Goal: Information Seeking & Learning: Learn about a topic

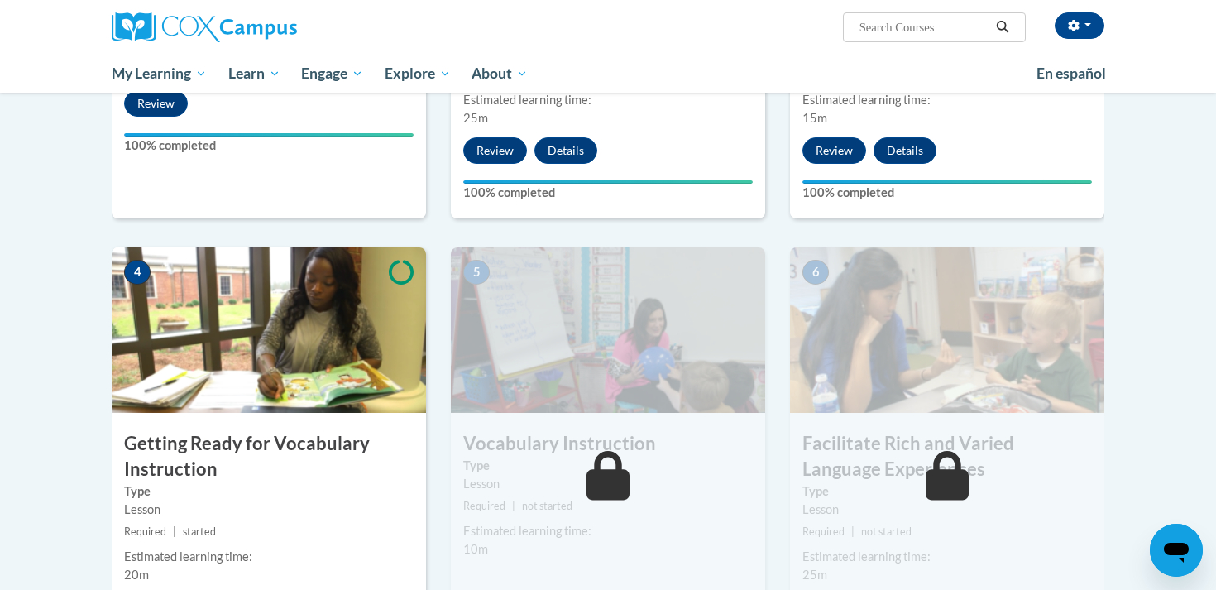
scroll to position [708, 0]
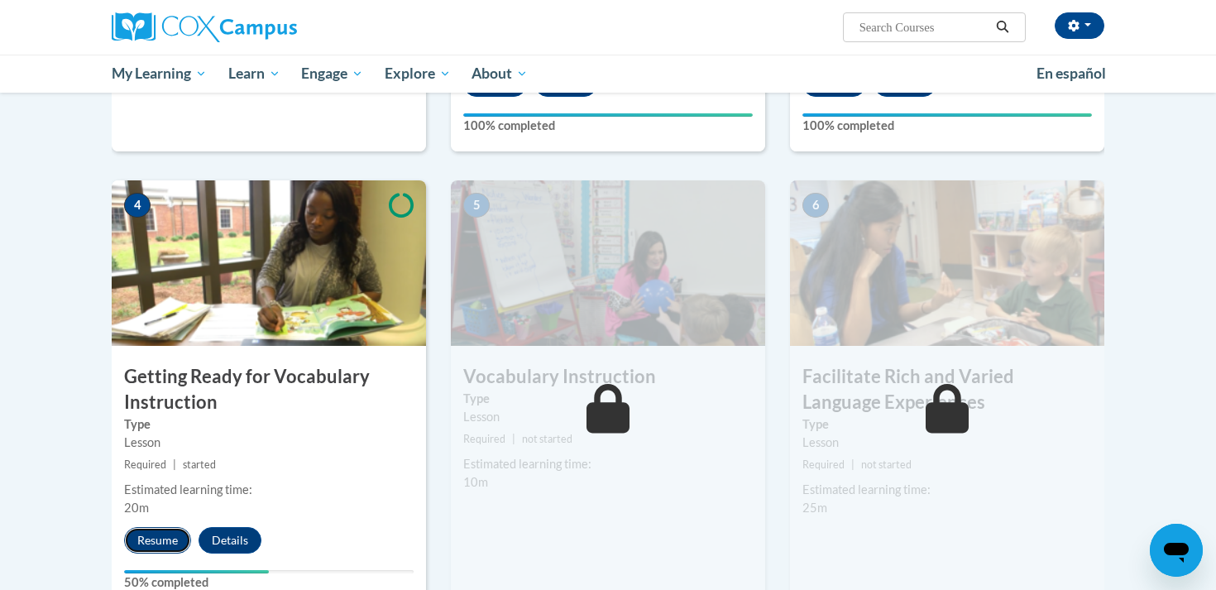
click at [162, 541] on button "Resume" at bounding box center [157, 540] width 67 height 26
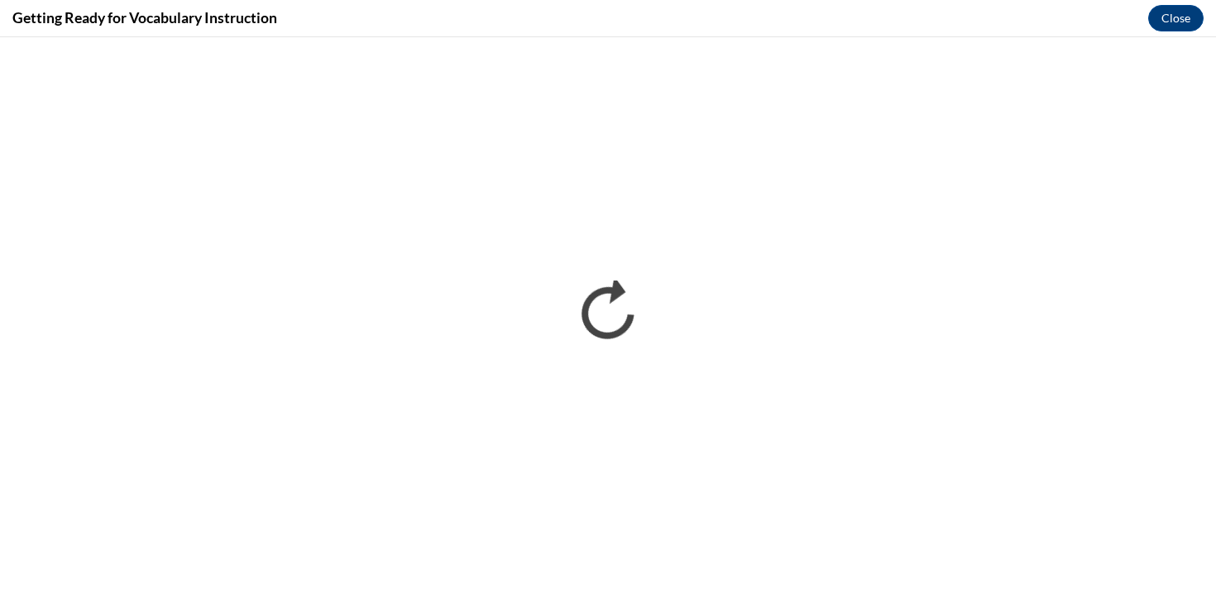
scroll to position [0, 0]
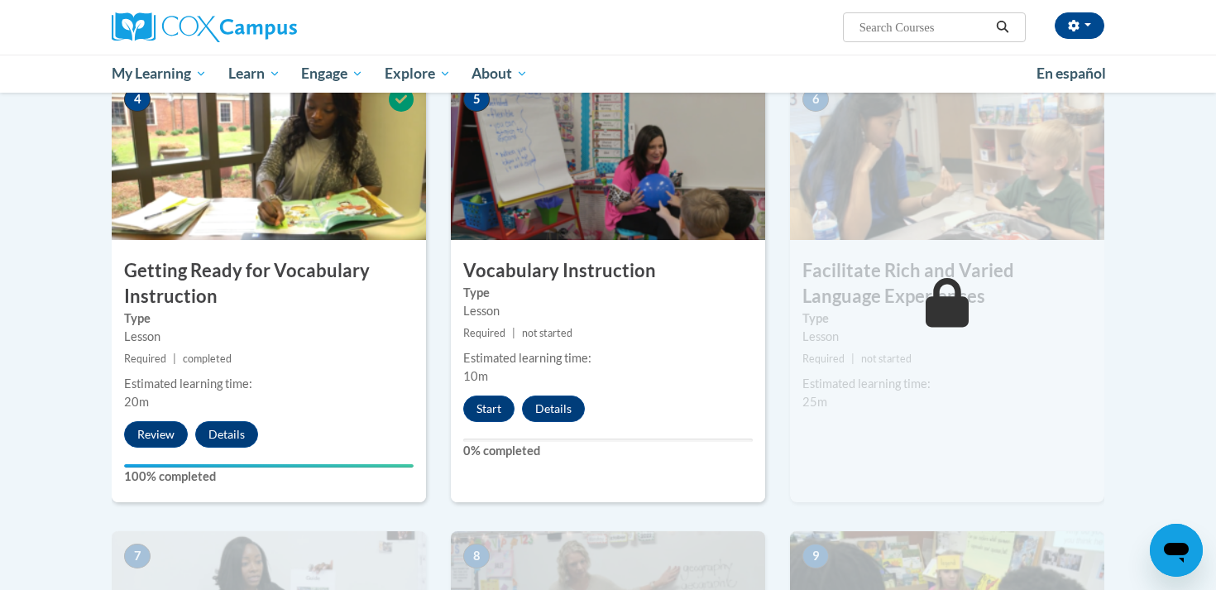
scroll to position [820, 0]
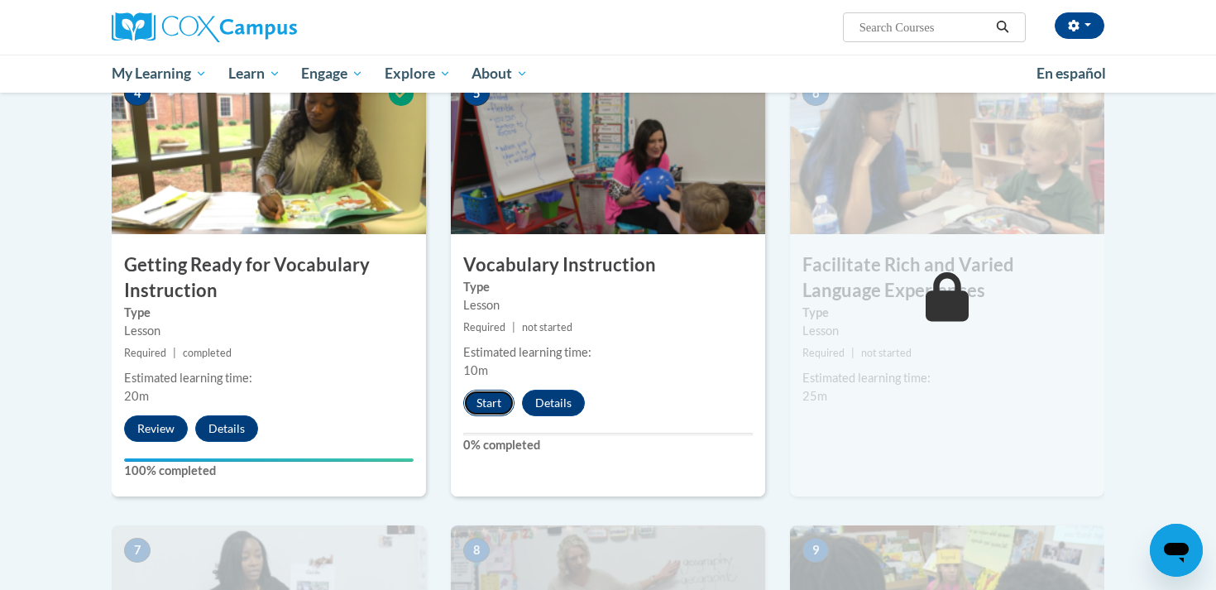
click at [495, 404] on button "Start" at bounding box center [488, 403] width 51 height 26
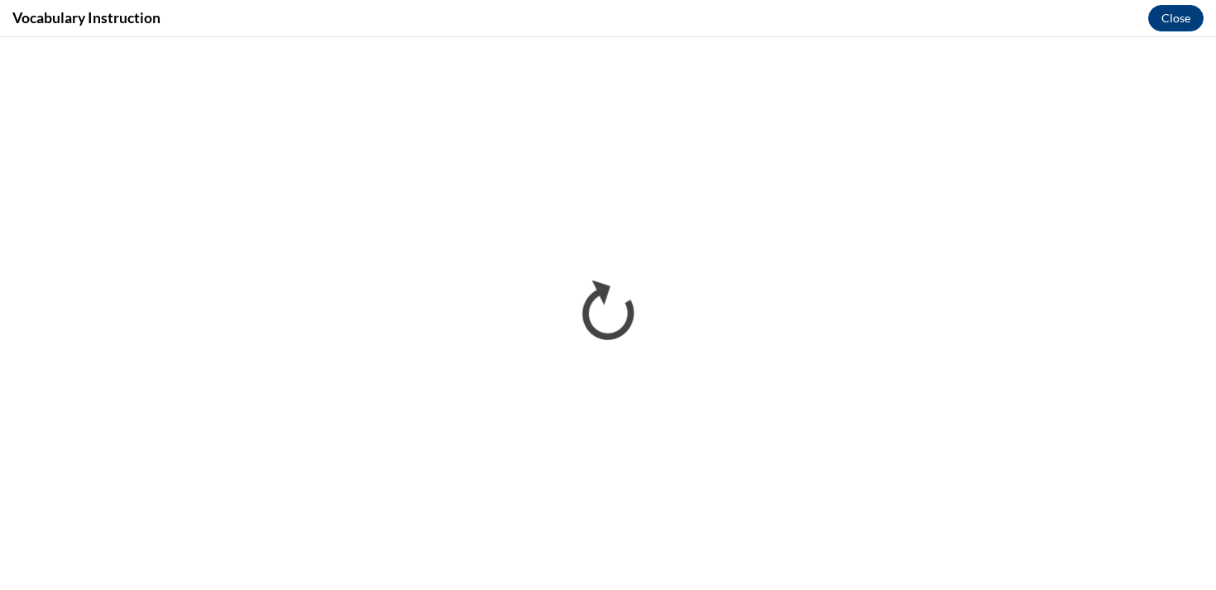
scroll to position [0, 0]
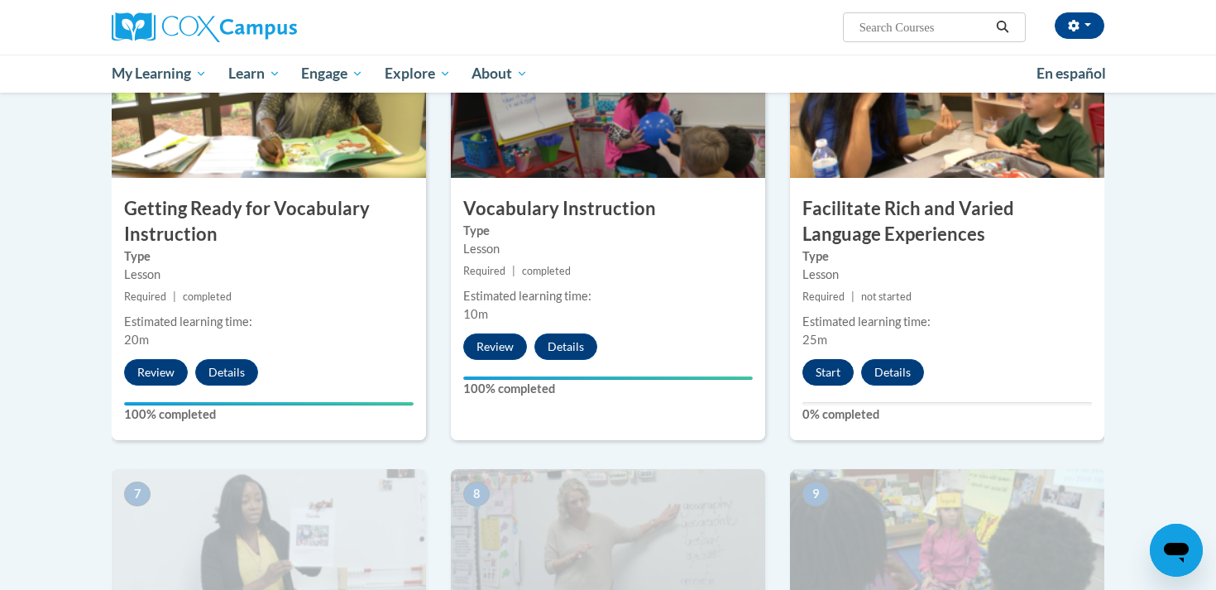
scroll to position [874, 0]
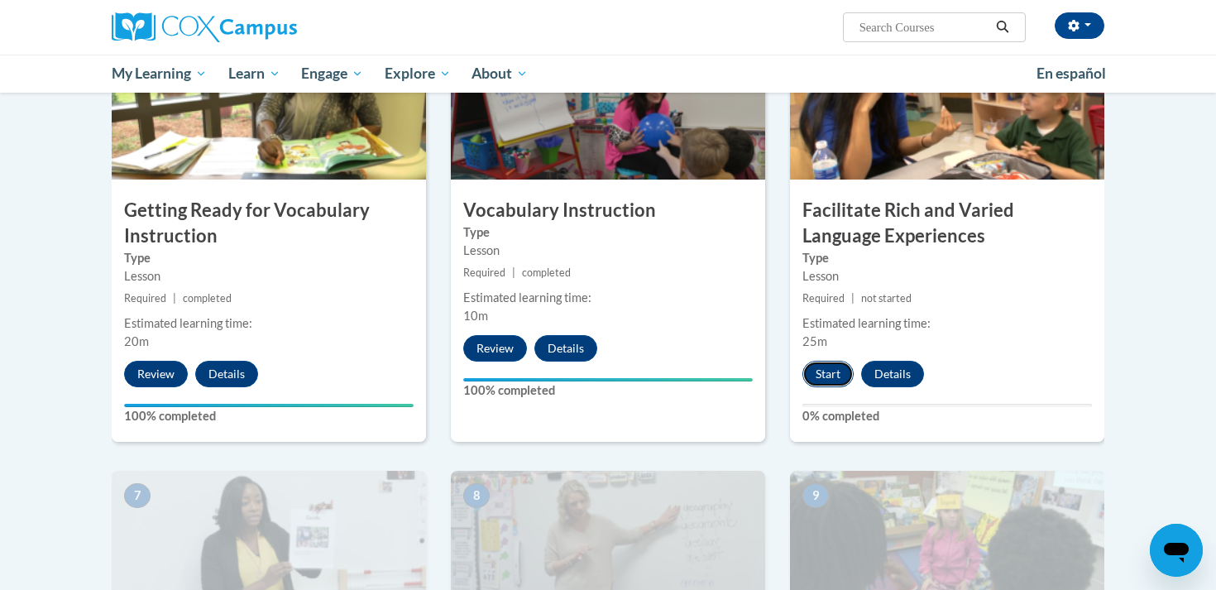
click at [828, 372] on button "Start" at bounding box center [827, 374] width 51 height 26
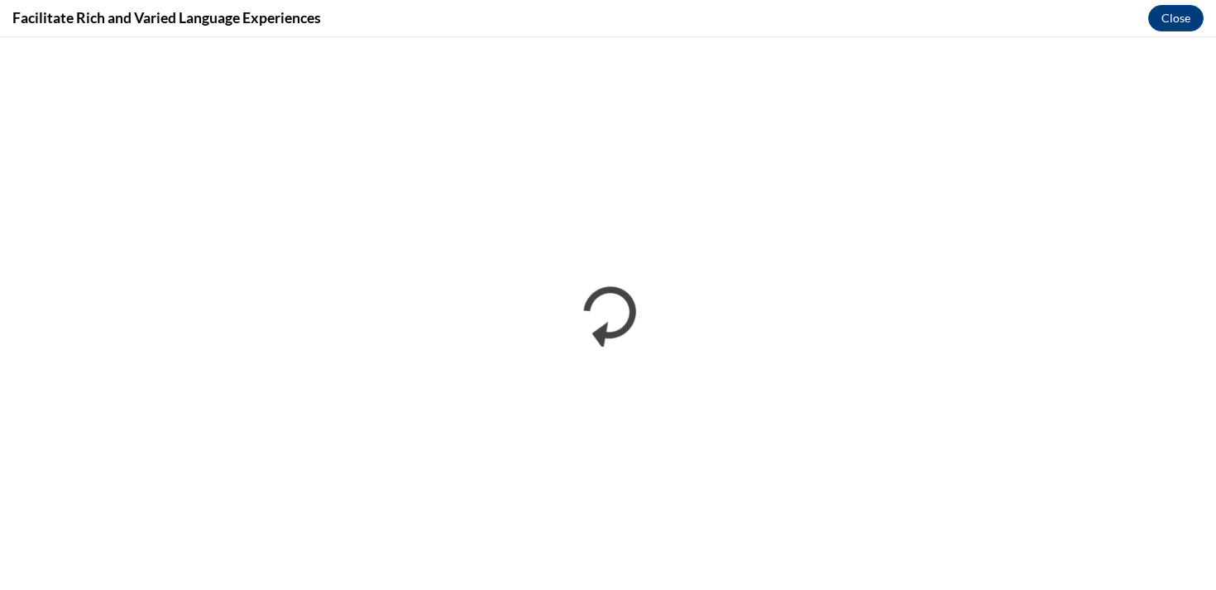
scroll to position [0, 0]
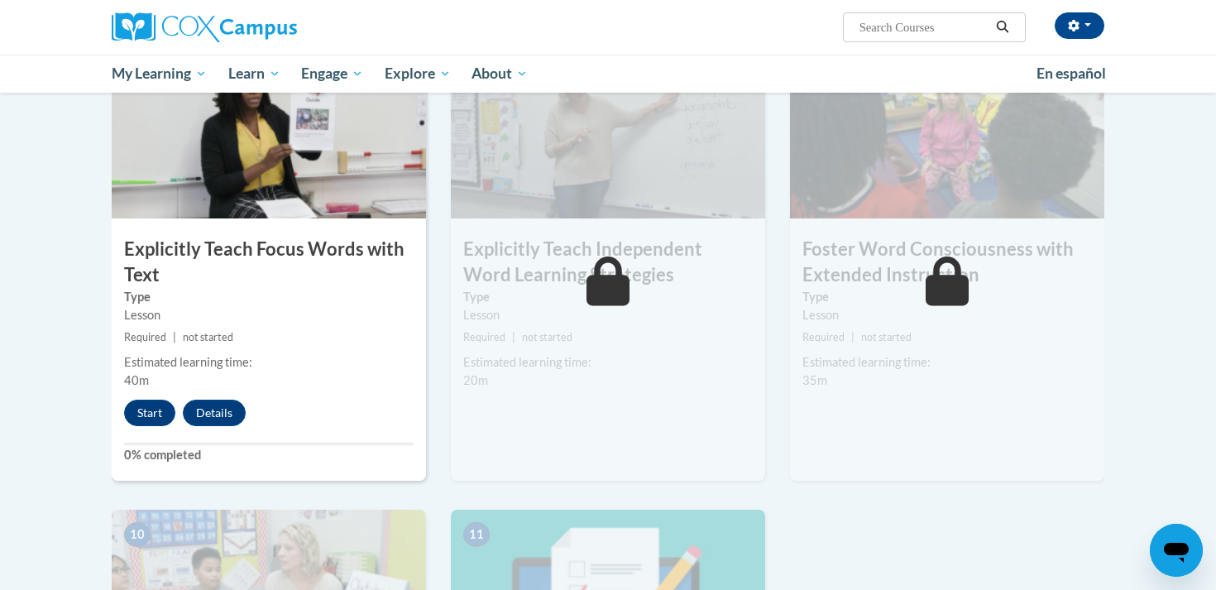
scroll to position [1266, 0]
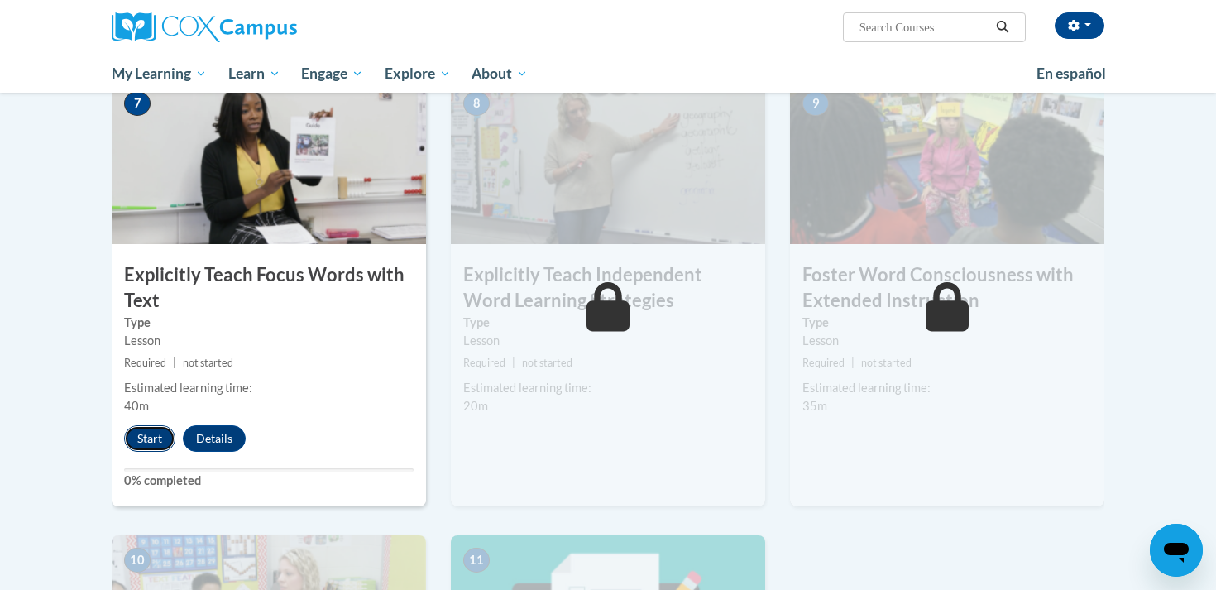
click at [165, 441] on button "Start" at bounding box center [149, 438] width 51 height 26
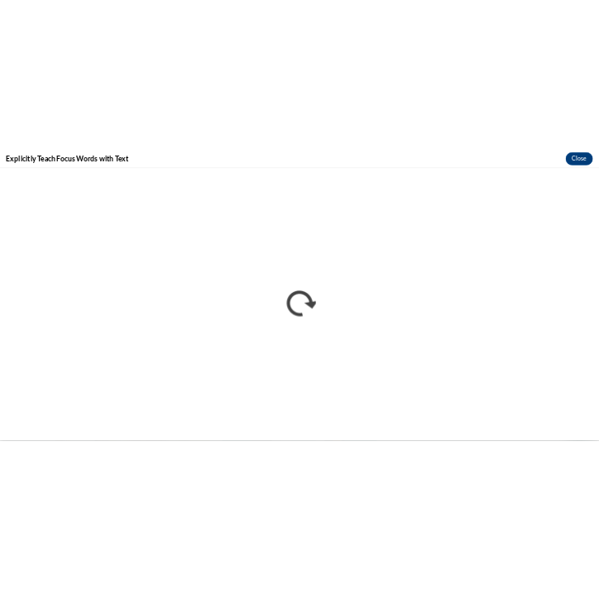
scroll to position [0, 0]
